Goal: Task Accomplishment & Management: Use online tool/utility

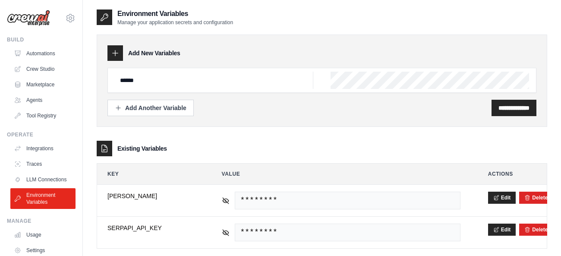
scroll to position [17, 0]
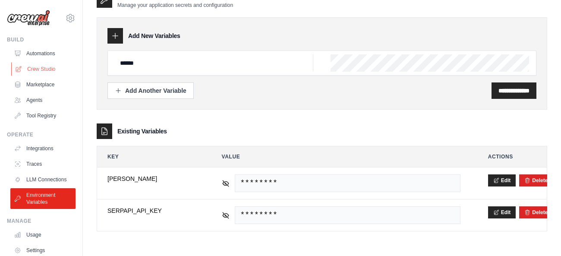
click at [32, 71] on link "Crew Studio" at bounding box center [43, 69] width 65 height 14
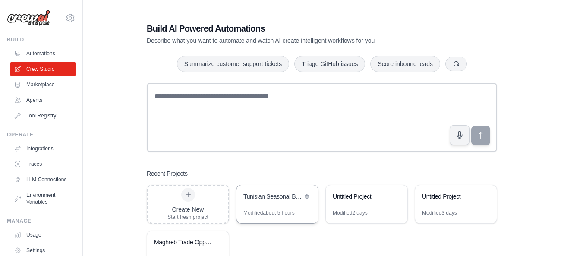
click at [271, 198] on div "Tunisian Seasonal Business Forecast" at bounding box center [272, 197] width 59 height 10
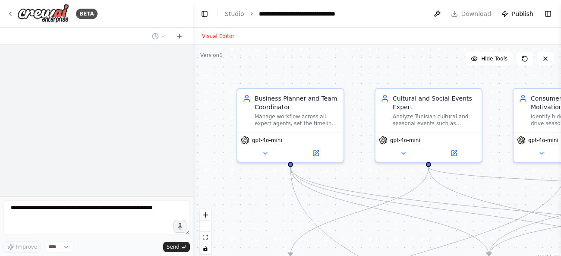
select select "****"
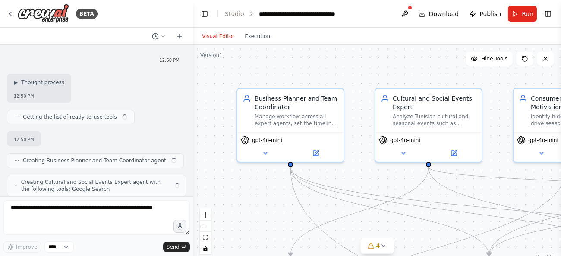
scroll to position [2722, 0]
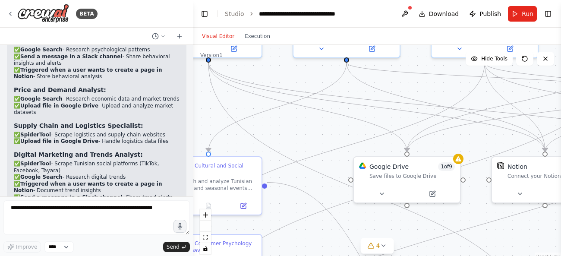
drag, startPoint x: 392, startPoint y: 226, endPoint x: 310, endPoint y: 122, distance: 132.7
click at [310, 122] on div ".deletable-edge-delete-btn { width: 20px; height: 20px; border: 0px solid #ffff…" at bounding box center [376, 153] width 367 height 216
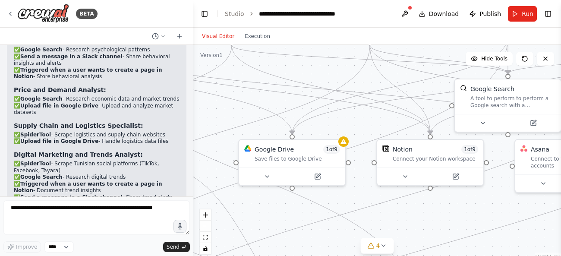
drag, startPoint x: 511, startPoint y: 238, endPoint x: 396, endPoint y: 221, distance: 116.5
click at [396, 221] on div ".deletable-edge-delete-btn { width: 20px; height: 20px; border: 0px solid #ffff…" at bounding box center [376, 153] width 367 height 216
click at [440, 157] on div "Connect your Notion workspace" at bounding box center [434, 156] width 85 height 7
click at [477, 129] on icon at bounding box center [475, 129] width 3 height 5
click at [451, 129] on button "Confirm" at bounding box center [451, 129] width 31 height 10
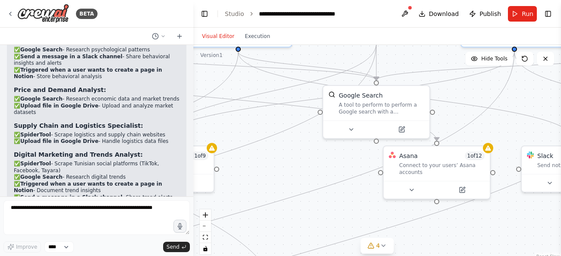
drag, startPoint x: 497, startPoint y: 207, endPoint x: 366, endPoint y: 213, distance: 131.3
click at [366, 213] on div ".deletable-edge-delete-btn { width: 20px; height: 20px; border: 0px solid #ffff…" at bounding box center [376, 153] width 367 height 216
click at [453, 163] on div "Connect to your users’ Asana accounts" at bounding box center [441, 167] width 85 height 14
click at [483, 135] on icon at bounding box center [482, 136] width 3 height 5
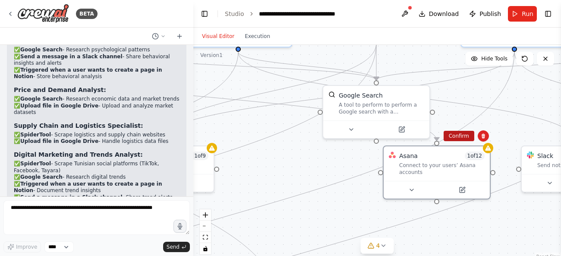
click at [458, 138] on button "Confirm" at bounding box center [458, 136] width 31 height 10
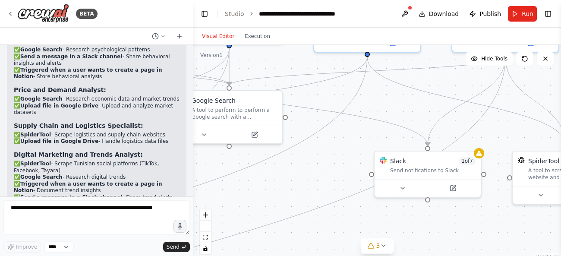
drag, startPoint x: 517, startPoint y: 214, endPoint x: 370, endPoint y: 219, distance: 147.2
click at [370, 219] on div ".deletable-edge-delete-btn { width: 20px; height: 20px; border: 0px solid #ffff…" at bounding box center [376, 153] width 367 height 216
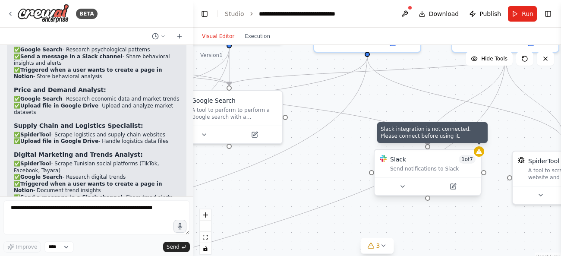
click at [479, 153] on icon at bounding box center [479, 151] width 6 height 5
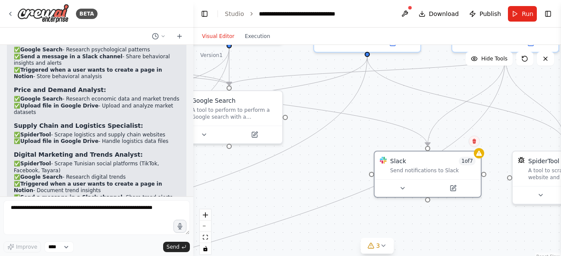
click at [474, 141] on icon at bounding box center [473, 140] width 5 height 5
click at [448, 142] on button "Confirm" at bounding box center [449, 141] width 31 height 10
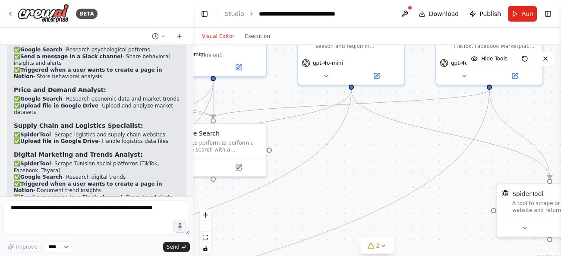
drag, startPoint x: 486, startPoint y: 223, endPoint x: 484, endPoint y: 255, distance: 32.8
click at [484, 255] on div ".deletable-edge-delete-btn { width: 20px; height: 20px; border: 0px solid #ffff…" at bounding box center [376, 153] width 367 height 216
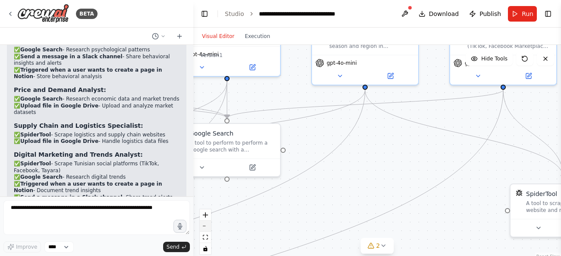
click at [206, 230] on button "zoom out" at bounding box center [205, 225] width 11 height 11
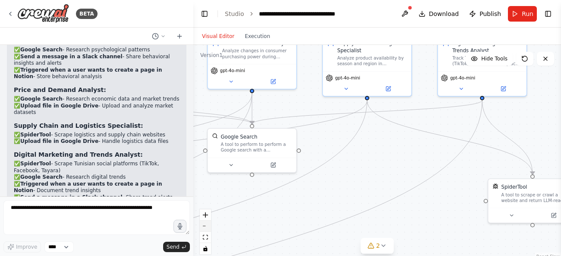
click at [206, 230] on button "zoom out" at bounding box center [205, 225] width 11 height 11
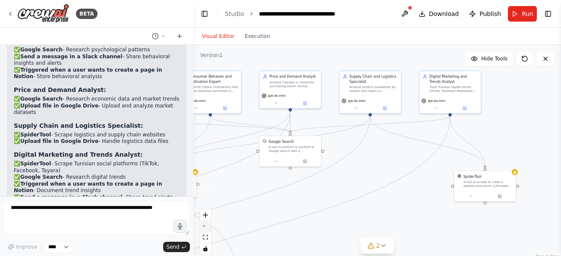
click at [206, 230] on button "zoom out" at bounding box center [205, 225] width 11 height 11
click at [206, 230] on div "React Flow controls" at bounding box center [205, 231] width 11 height 45
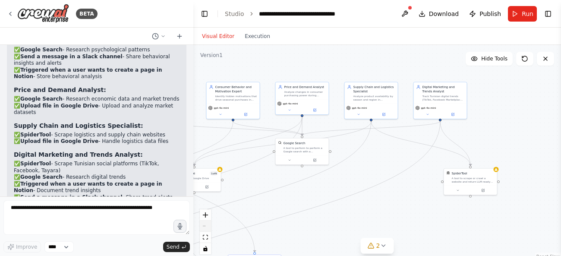
click at [206, 230] on div "React Flow controls" at bounding box center [205, 231] width 11 height 45
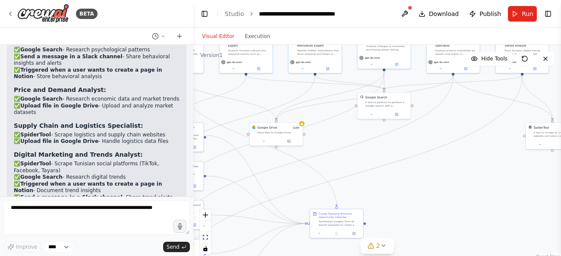
drag, startPoint x: 359, startPoint y: 188, endPoint x: 502, endPoint y: 162, distance: 146.1
click at [502, 162] on div ".deletable-edge-delete-btn { width: 20px; height: 20px; border: 0px solid #ffff…" at bounding box center [376, 153] width 367 height 216
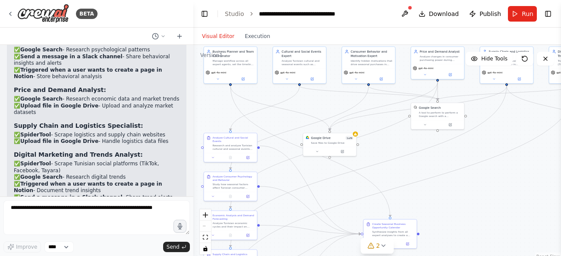
drag, startPoint x: 474, startPoint y: 216, endPoint x: 466, endPoint y: 215, distance: 8.8
click at [466, 215] on div ".deletable-edge-delete-btn { width: 20px; height: 20px; border: 0px solid #ffff…" at bounding box center [376, 153] width 367 height 216
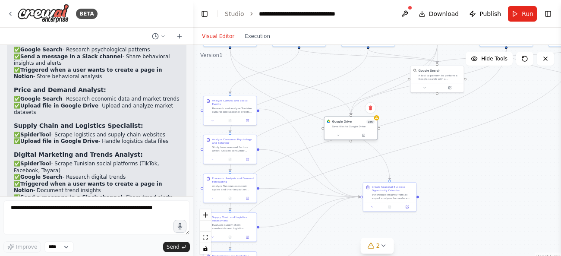
drag, startPoint x: 335, startPoint y: 152, endPoint x: 361, endPoint y: 130, distance: 34.2
click at [361, 130] on div "Google Drive 1 of 9 Save files to Google Drive" at bounding box center [350, 124] width 53 height 14
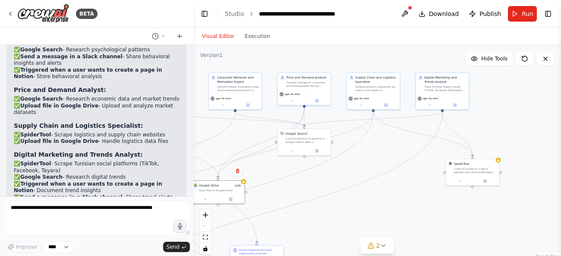
drag, startPoint x: 488, startPoint y: 161, endPoint x: 355, endPoint y: 223, distance: 146.2
click at [355, 223] on div ".deletable-edge-delete-btn { width: 20px; height: 20px; border: 0px solid #ffff…" at bounding box center [376, 153] width 367 height 216
click at [402, 190] on div ".deletable-edge-delete-btn { width: 20px; height: 20px; border: 0px solid #ffff…" at bounding box center [376, 153] width 367 height 216
click at [206, 214] on icon "zoom in" at bounding box center [205, 214] width 5 height 5
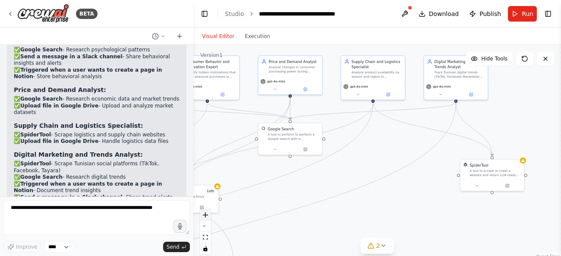
click at [206, 214] on icon "zoom in" at bounding box center [205, 214] width 5 height 5
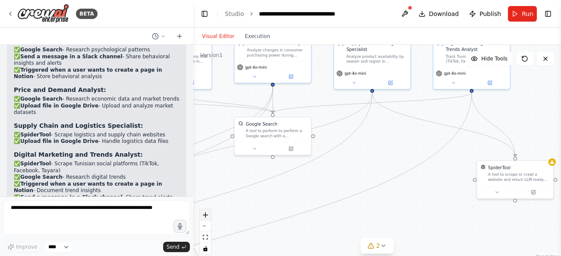
click at [206, 214] on icon "zoom in" at bounding box center [205, 214] width 5 height 5
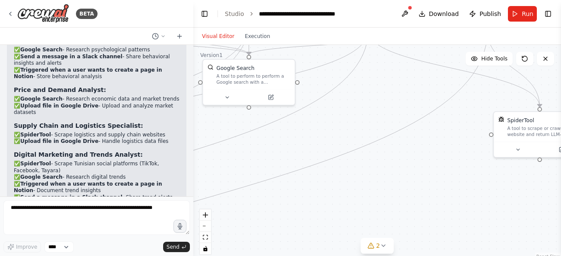
drag, startPoint x: 424, startPoint y: 190, endPoint x: 421, endPoint y: 140, distance: 50.1
click at [421, 140] on div ".deletable-edge-delete-btn { width: 20px; height: 20px; border: 0px solid #ffff…" at bounding box center [376, 153] width 367 height 216
click at [206, 14] on button "Toggle Left Sidebar" at bounding box center [204, 14] width 12 height 12
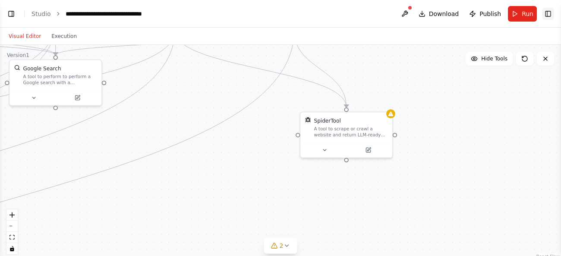
click at [548, 16] on button "Toggle Right Sidebar" at bounding box center [548, 14] width 12 height 12
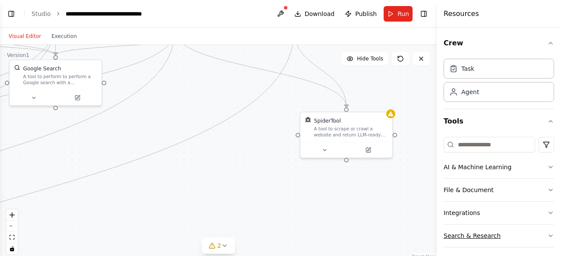
click at [458, 237] on button "Search & Research" at bounding box center [498, 235] width 110 height 22
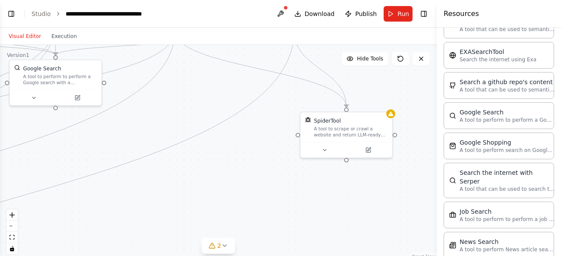
scroll to position [270, 0]
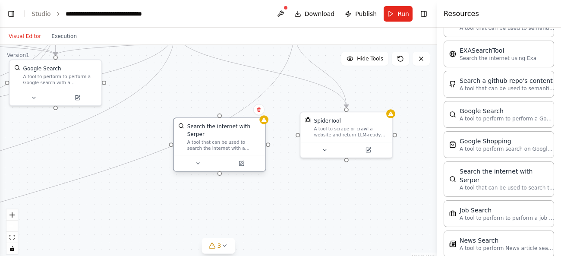
drag, startPoint x: 260, startPoint y: 206, endPoint x: 221, endPoint y: 130, distance: 84.9
click at [221, 130] on div "Search the internet with Serper A tool that can be used to search the internet …" at bounding box center [224, 136] width 74 height 28
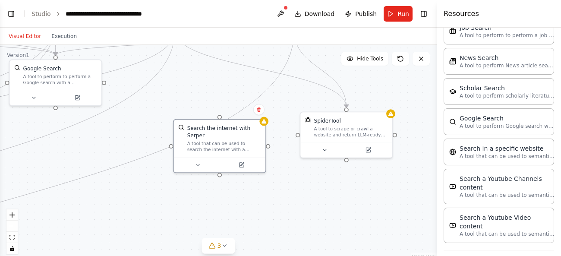
scroll to position [466, 0]
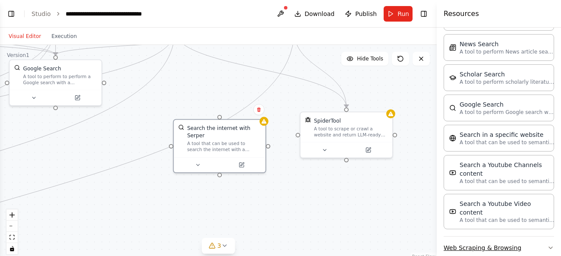
click at [495, 236] on button "Web Scraping & Browsing" at bounding box center [498, 247] width 110 height 22
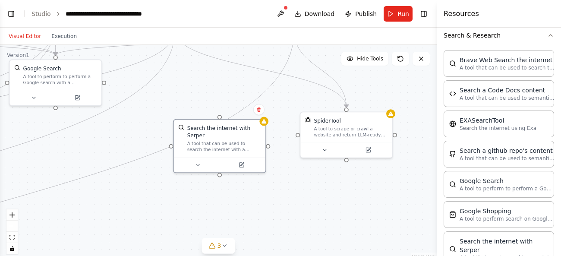
scroll to position [202, 0]
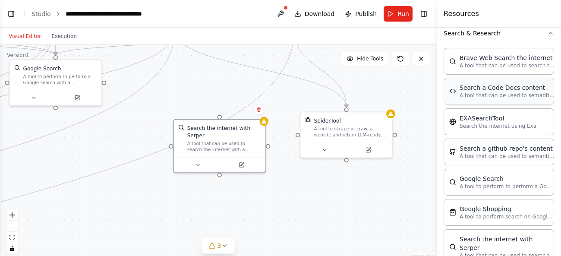
click at [478, 99] on p "A tool that can be used to semantic search a query from a Code Docs content." at bounding box center [506, 95] width 95 height 7
drag, startPoint x: 478, startPoint y: 99, endPoint x: 306, endPoint y: 216, distance: 208.5
click at [459, 99] on p "A tool that can be used to semantic search a query from a Code Docs content." at bounding box center [506, 95] width 95 height 7
click at [393, 200] on div ".deletable-edge-delete-btn { width: 20px; height: 20px; border: 0px solid #ffff…" at bounding box center [218, 153] width 436 height 216
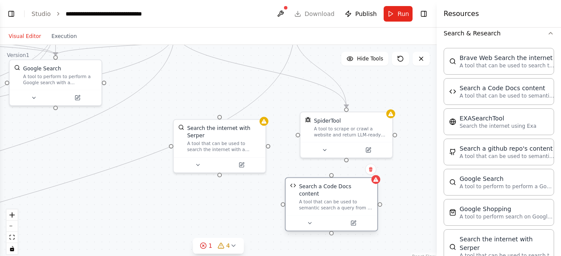
drag, startPoint x: 365, startPoint y: 219, endPoint x: 331, endPoint y: 202, distance: 37.8
click at [331, 202] on div "Search a Code Docs content A tool that can be used to semantic search a query f…" at bounding box center [331, 196] width 92 height 37
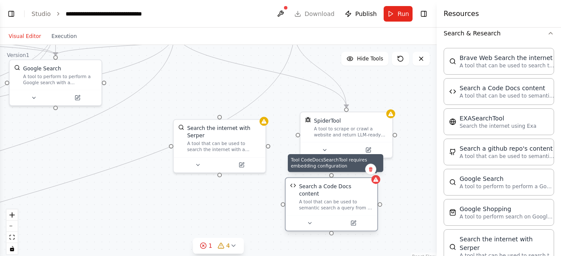
click at [376, 181] on icon at bounding box center [375, 179] width 5 height 4
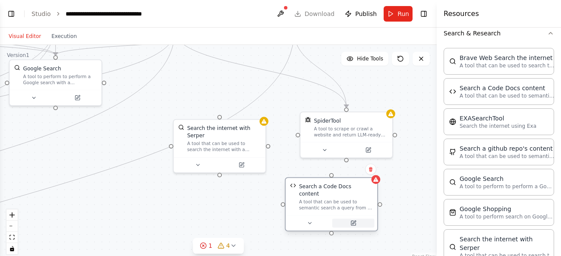
click at [354, 220] on button at bounding box center [353, 222] width 42 height 9
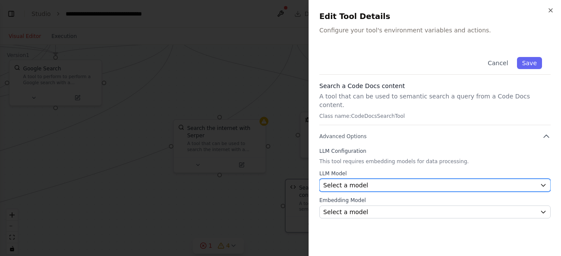
click at [397, 181] on div "Select a model" at bounding box center [429, 185] width 213 height 9
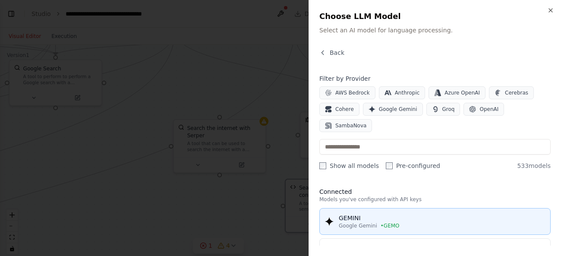
click at [386, 222] on span "• GEMO" at bounding box center [389, 225] width 19 height 7
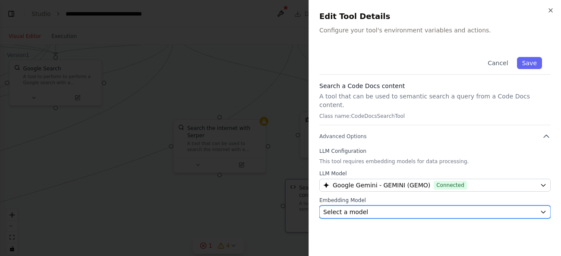
click at [380, 207] on div "Select a model" at bounding box center [429, 211] width 213 height 9
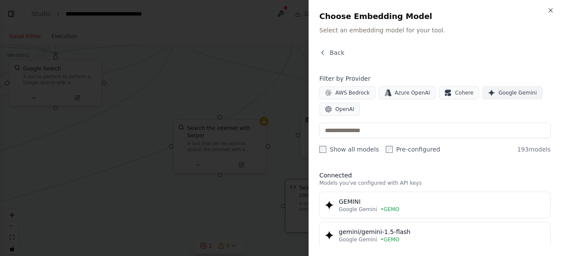
click at [505, 91] on span "Google Gemini" at bounding box center [517, 92] width 38 height 7
click at [236, 209] on div at bounding box center [280, 128] width 561 height 256
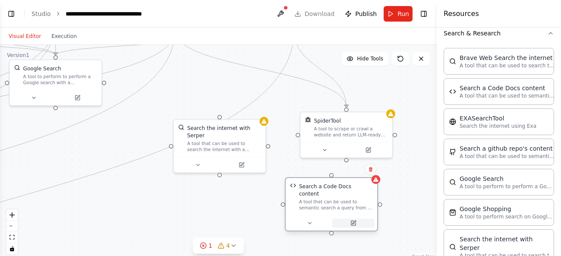
click at [358, 218] on button at bounding box center [353, 222] width 42 height 9
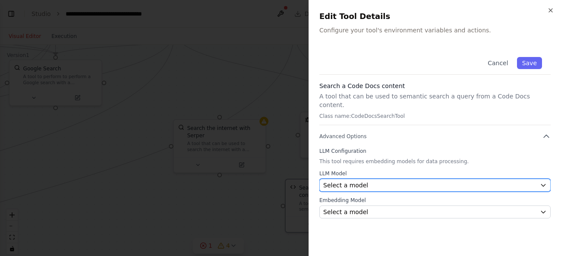
click at [376, 181] on div "Select a model" at bounding box center [429, 185] width 213 height 9
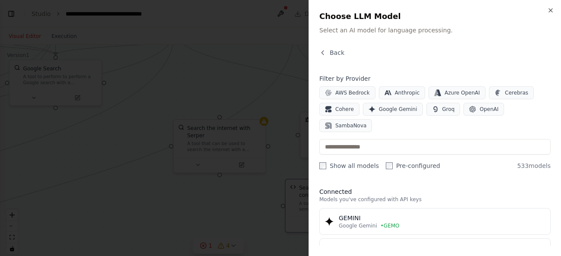
click at [235, 228] on div at bounding box center [280, 128] width 561 height 256
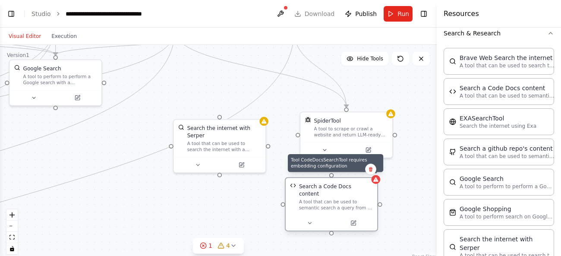
click at [378, 182] on icon at bounding box center [376, 179] width 6 height 6
click at [375, 182] on icon at bounding box center [376, 179] width 6 height 6
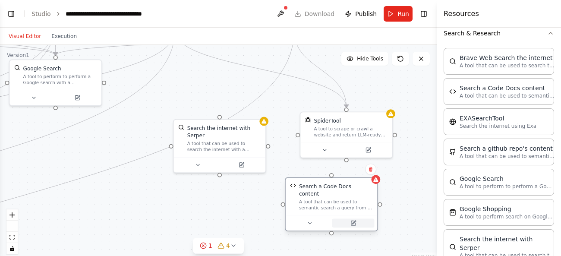
click at [354, 221] on icon at bounding box center [353, 223] width 4 height 4
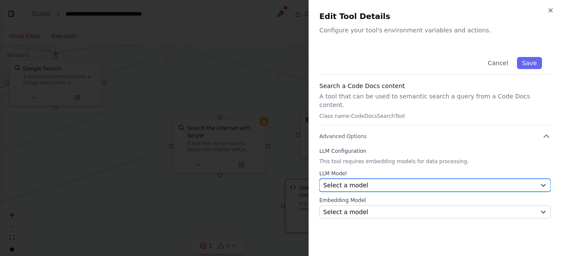
click at [349, 181] on button "Select a model" at bounding box center [434, 185] width 231 height 13
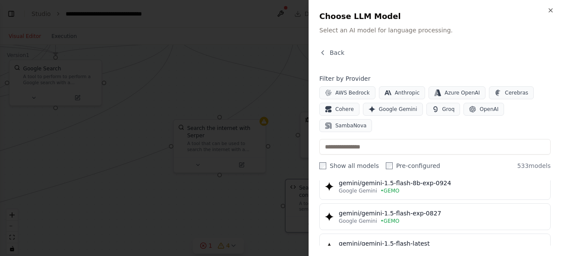
scroll to position [0, 0]
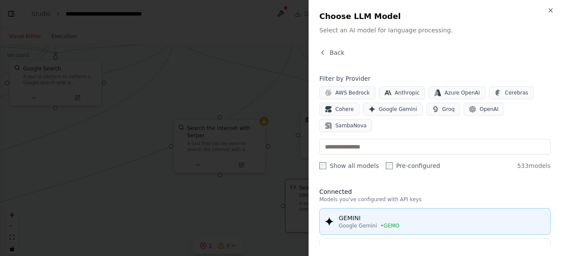
click at [367, 213] on div "GEMINI" at bounding box center [442, 217] width 206 height 9
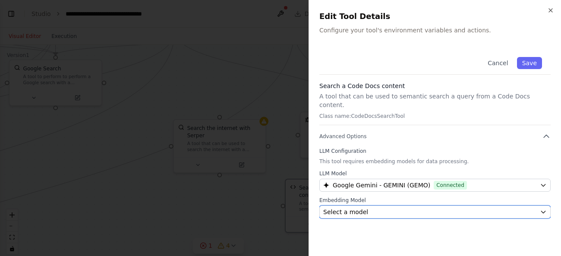
click at [367, 207] on div "Select a model" at bounding box center [429, 211] width 213 height 9
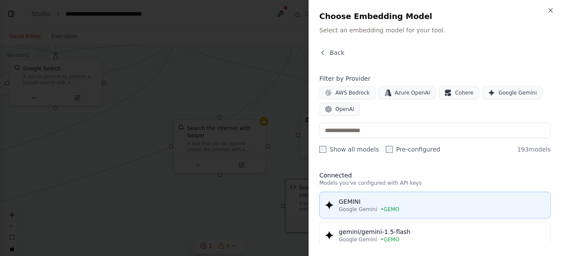
click at [386, 209] on span "• GEMO" at bounding box center [389, 209] width 19 height 7
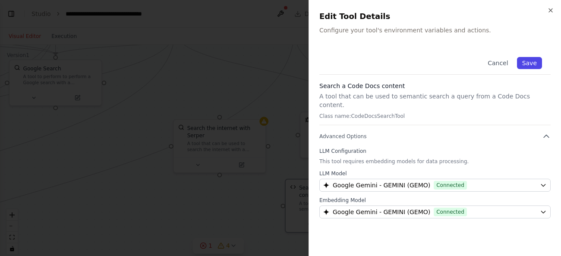
click at [530, 66] on button "Save" at bounding box center [529, 63] width 25 height 12
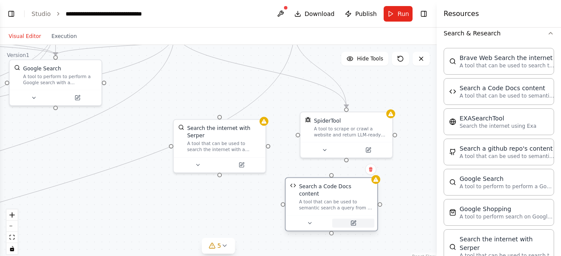
click at [353, 221] on icon at bounding box center [353, 223] width 4 height 4
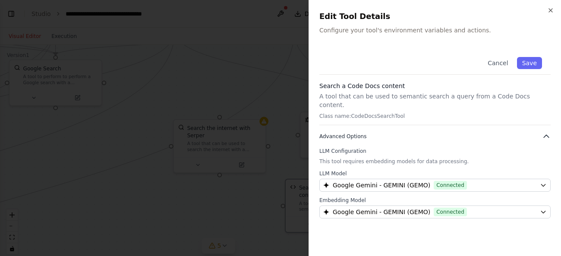
click at [355, 133] on span "Advanced Options" at bounding box center [342, 136] width 47 height 7
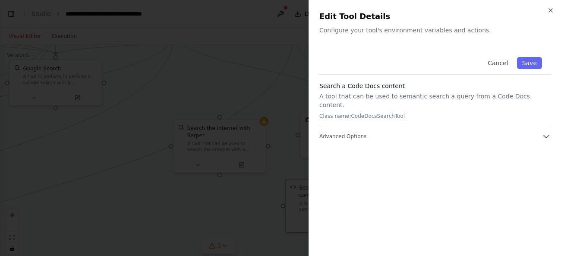
click at [370, 94] on p "A tool that can be used to semantic search a query from a Code Docs content." at bounding box center [434, 100] width 231 height 17
click at [526, 62] on button "Save" at bounding box center [529, 63] width 25 height 12
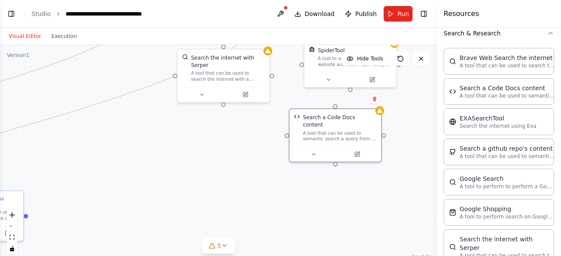
drag, startPoint x: 412, startPoint y: 200, endPoint x: 416, endPoint y: 128, distance: 72.1
click at [416, 128] on div ".deletable-edge-delete-btn { width: 20px; height: 20px; border: 0px solid #ffff…" at bounding box center [218, 153] width 436 height 216
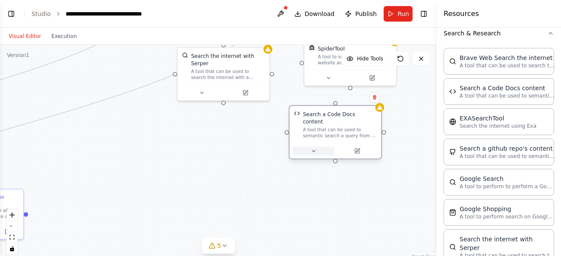
click at [311, 147] on button at bounding box center [313, 150] width 42 height 9
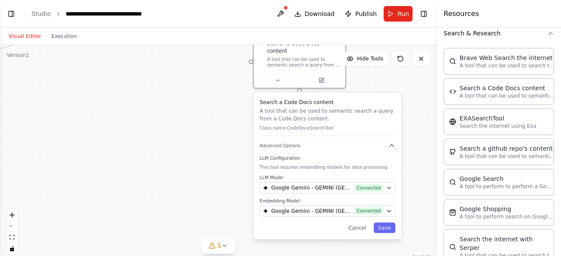
drag, startPoint x: 404, startPoint y: 140, endPoint x: 368, endPoint y: 68, distance: 80.4
click at [368, 68] on div ".deletable-edge-delete-btn { width: 20px; height: 20px; border: 0px solid #ffff…" at bounding box center [218, 153] width 436 height 216
click at [308, 164] on p "This tool requires embedding models for data processing." at bounding box center [327, 167] width 135 height 6
click at [302, 142] on button "Advanced Options" at bounding box center [327, 145] width 135 height 7
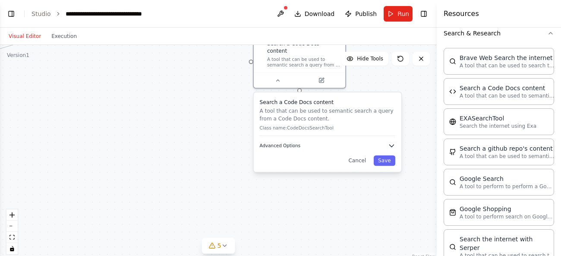
click at [302, 142] on button "Advanced Options" at bounding box center [327, 145] width 135 height 7
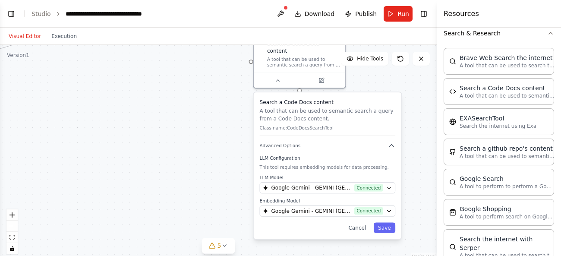
click at [298, 125] on p "Class name: CodeDocsSearchTool" at bounding box center [327, 128] width 135 height 6
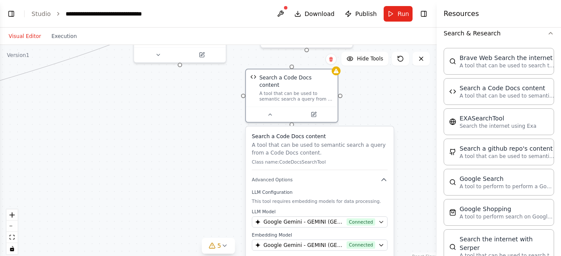
drag, startPoint x: 217, startPoint y: 167, endPoint x: 210, endPoint y: 191, distance: 24.8
click at [210, 191] on div ".deletable-edge-delete-btn { width: 20px; height: 20px; border: 0px solid #ffff…" at bounding box center [218, 153] width 436 height 216
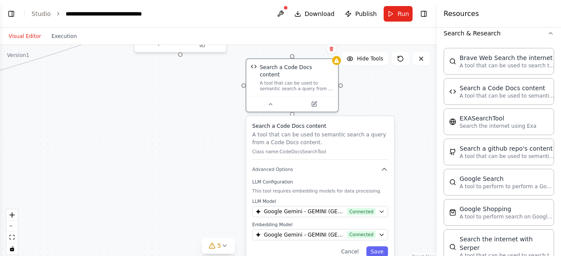
click at [290, 188] on p "This tool requires embedding models for data processing." at bounding box center [319, 191] width 135 height 6
click at [386, 246] on button "Save" at bounding box center [377, 251] width 22 height 10
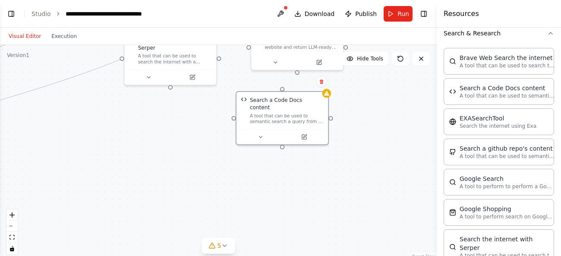
drag, startPoint x: 382, startPoint y: 132, endPoint x: 374, endPoint y: 161, distance: 29.9
click at [374, 161] on div ".deletable-edge-delete-btn { width: 20px; height: 20px; border: 0px solid #ffff…" at bounding box center [218, 153] width 436 height 216
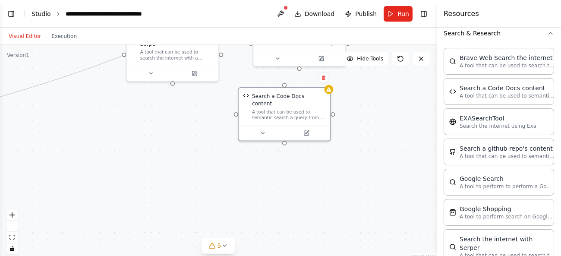
click at [39, 16] on link "Studio" at bounding box center [40, 13] width 19 height 7
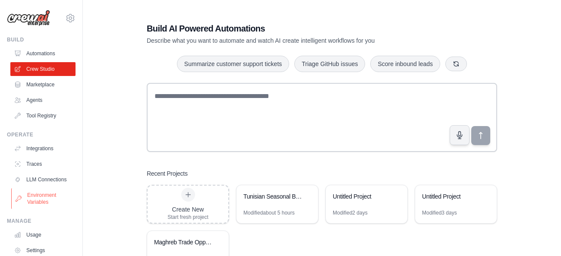
click at [50, 196] on link "Environment Variables" at bounding box center [43, 198] width 65 height 21
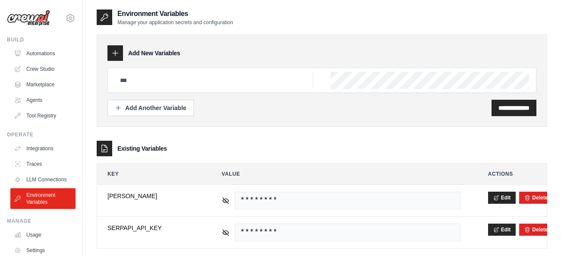
type input "******"
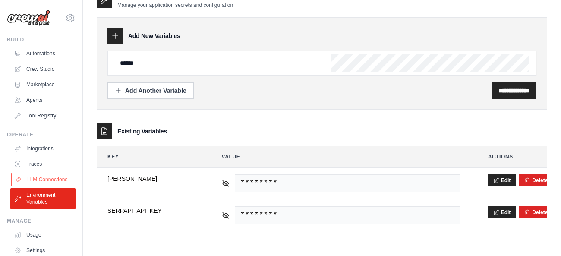
click at [35, 179] on link "LLM Connections" at bounding box center [43, 180] width 65 height 14
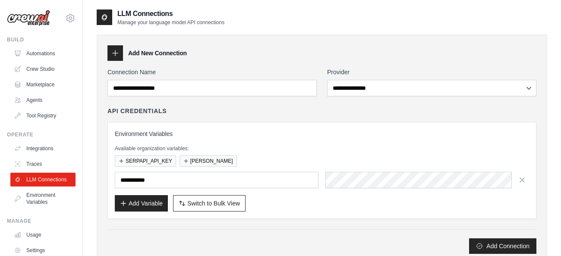
type input "******"
click at [46, 149] on link "Integrations" at bounding box center [43, 148] width 65 height 14
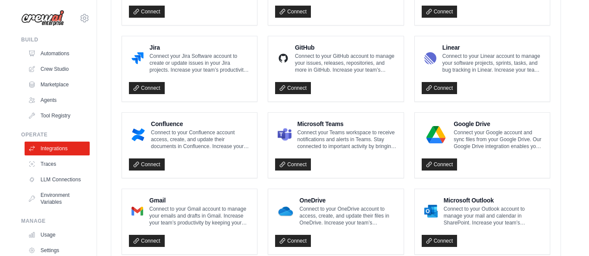
scroll to position [553, 0]
